Goal: Information Seeking & Learning: Find specific fact

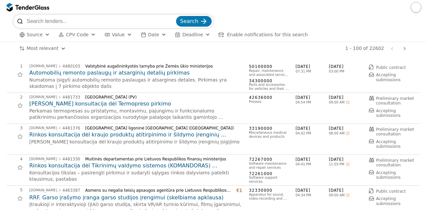
click at [80, 38] on button "CPV Code" at bounding box center [77, 35] width 43 height 8
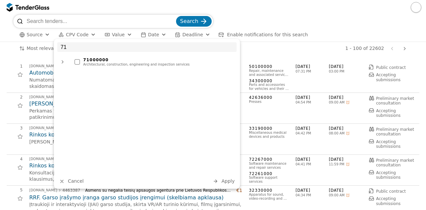
type input "71"
click at [94, 63] on div "Architectural, construction, engineering and inspection services" at bounding box center [158, 65] width 150 height 4
click at [235, 183] on button "Apply" at bounding box center [224, 181] width 26 height 8
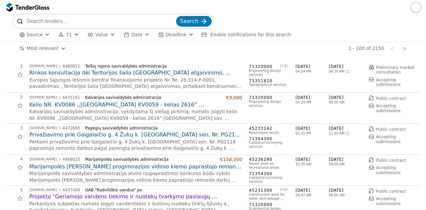
click at [12, 123] on div "2 [DOMAIN_NAME] 4475161 Kalvarijos savivaldybės administracija €9,000 Kelio NR.…" at bounding box center [213, 108] width 412 height 31
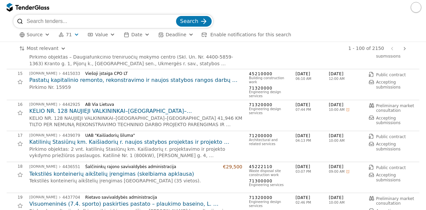
scroll to position [439, 0]
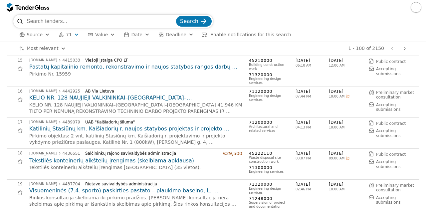
click at [124, 99] on h2 "KELIO NR. 128 NAUJIEJI VALKININKAI–[GEOGRAPHIC_DATA]–[GEOGRAPHIC_DATA] 41,946 K…" at bounding box center [135, 97] width 213 height 7
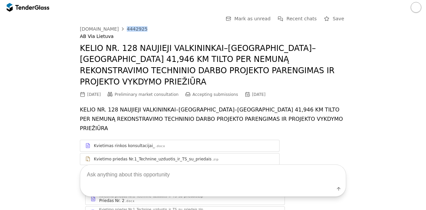
drag, startPoint x: 150, startPoint y: 27, endPoint x: 119, endPoint y: 25, distance: 30.7
copy div "4442925"
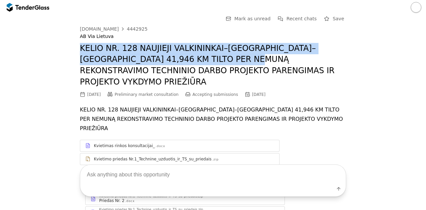
drag, startPoint x: 74, startPoint y: 47, endPoint x: 205, endPoint y: 61, distance: 131.5
copy h2 "KELIO NR. 128 NAUJIEJI VALKININKAI–[GEOGRAPHIC_DATA]–[GEOGRAPHIC_DATA] 41,946 K…"
click at [97, 45] on h2 "KELIO NR. 128 NAUJIEJI VALKININKAI–[GEOGRAPHIC_DATA]–[GEOGRAPHIC_DATA] 41,946 K…" at bounding box center [213, 65] width 266 height 45
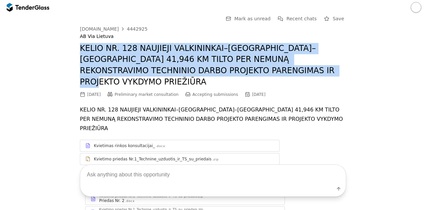
drag, startPoint x: 72, startPoint y: 51, endPoint x: 263, endPoint y: 75, distance: 193.2
copy h2 "KELIO NR. 128 NAUJIEJI VALKININKAI–[GEOGRAPHIC_DATA]–[GEOGRAPHIC_DATA] 41,946 K…"
click at [131, 29] on div "4442925" at bounding box center [137, 29] width 21 height 5
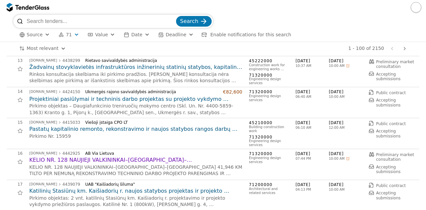
scroll to position [386, 0]
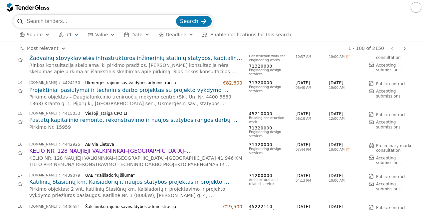
click at [199, 130] on div "15 [DOMAIN_NAME] 4415033 Viešoji įstaiga CPO LT Pastatų kapitalinio remonto, re…" at bounding box center [211, 124] width 408 height 27
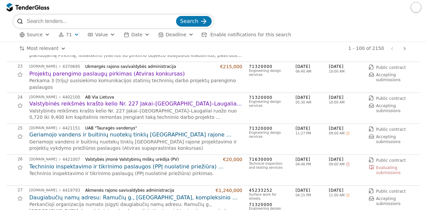
scroll to position [694, 0]
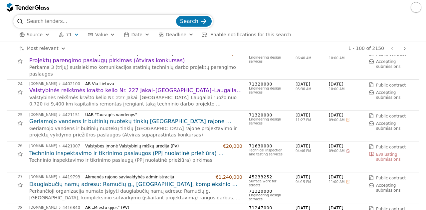
click at [145, 121] on h2 "Geriamojo vandens ir buitinių nuotekų tinklų [GEOGRAPHIC_DATA] rajone projektav…" at bounding box center [135, 121] width 213 height 7
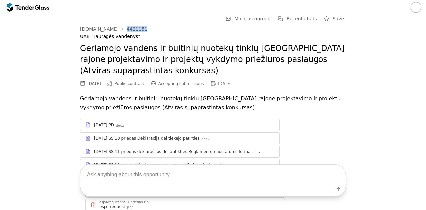
drag, startPoint x: 119, startPoint y: 26, endPoint x: 138, endPoint y: 28, distance: 19.8
click at [138, 28] on div "Go Back Mark as unread Recent chats Save [DOMAIN_NAME] 4421151 UAB "Tauragės va…" at bounding box center [213, 194] width 266 height 358
copy div "4421151"
click at [27, 7] on div at bounding box center [24, 7] width 19 height 4
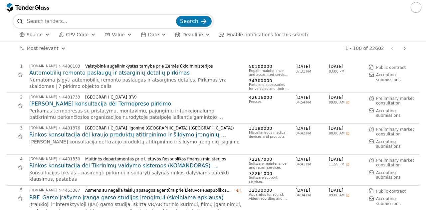
click at [81, 34] on span "CPV Code" at bounding box center [77, 34] width 23 height 5
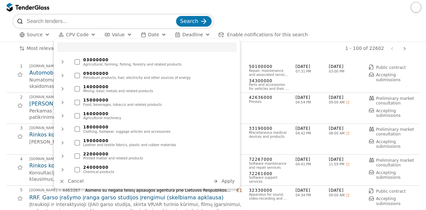
click at [78, 19] on input "search" at bounding box center [101, 21] width 148 height 13
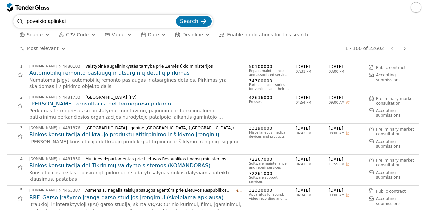
type input "poveikio aplinkai"
click at [176, 16] on button "Search" at bounding box center [194, 21] width 36 height 11
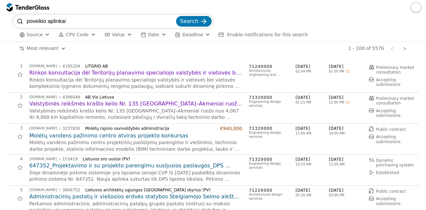
click at [176, 164] on h2 "647352_Projektavimo ir su projekto parengimu susijusios paslaugos_DPS motininis" at bounding box center [135, 165] width 213 height 7
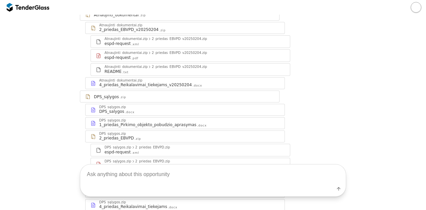
scroll to position [120, 0]
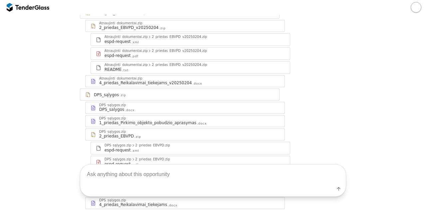
click at [192, 82] on div ".docx" at bounding box center [197, 83] width 10 height 4
